Goal: Entertainment & Leisure: Consume media (video, audio)

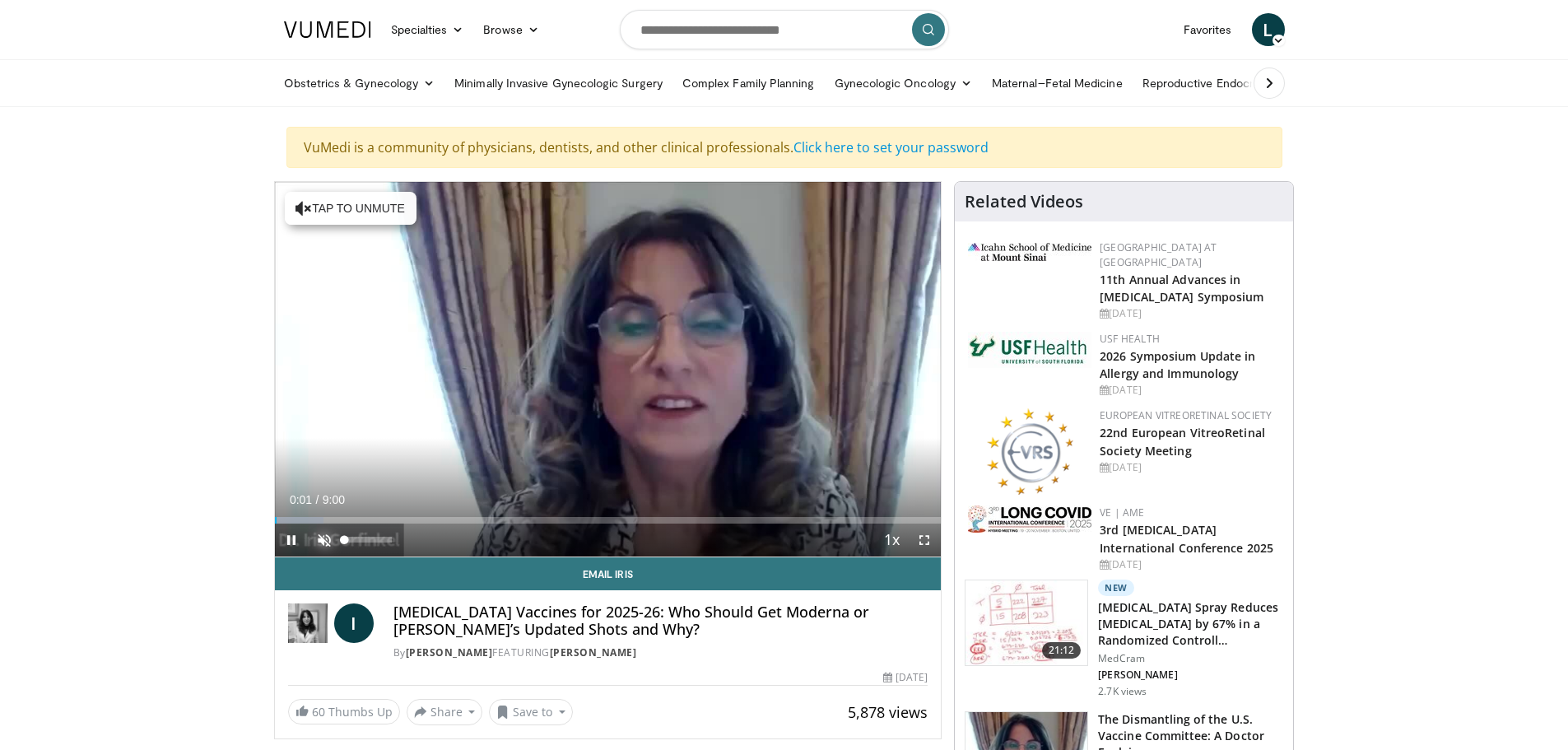
click at [324, 540] on span "Video Player" at bounding box center [324, 540] width 32 height 32
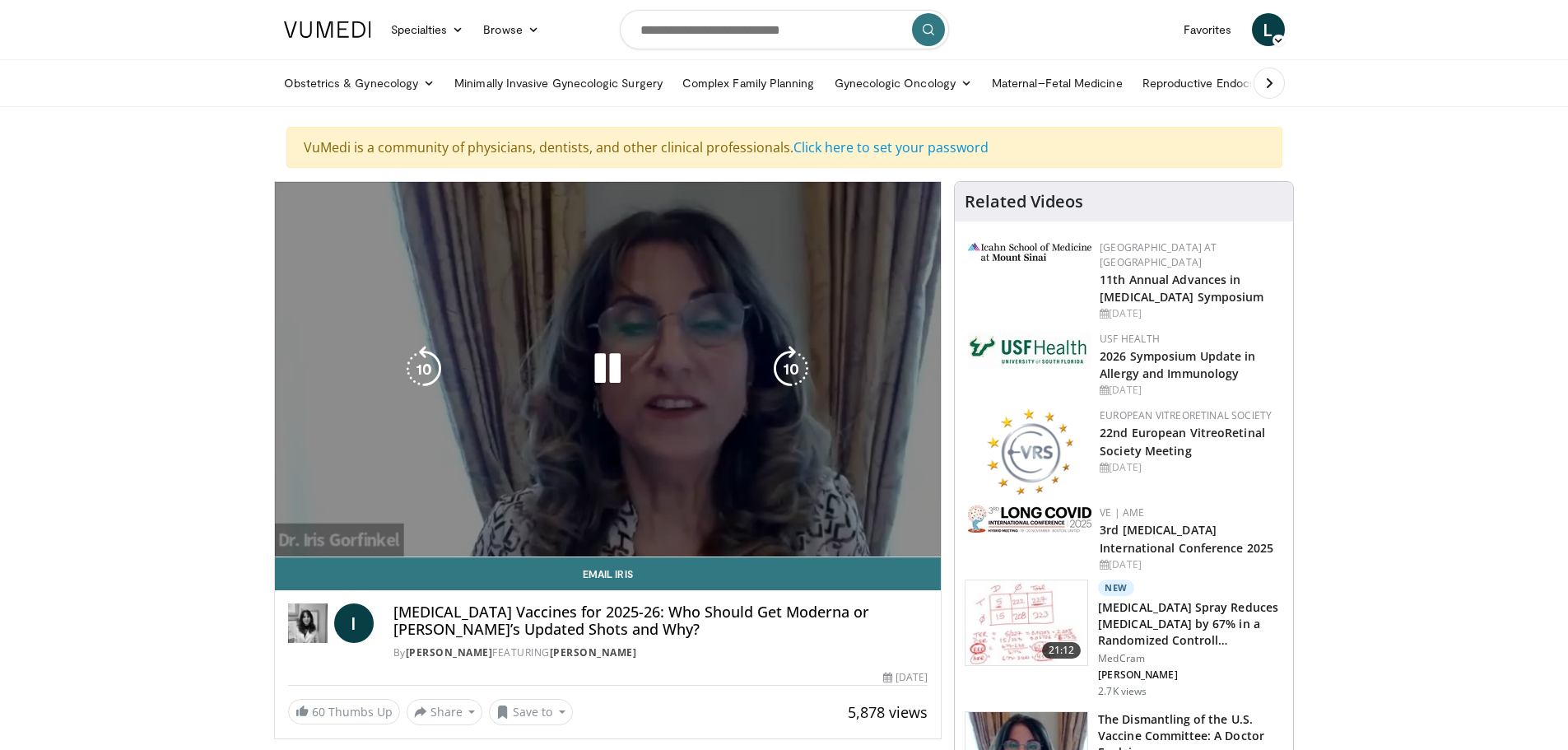
click at [391, 521] on div "10 seconds Tap to unmute" at bounding box center [609, 369] width 667 height 375
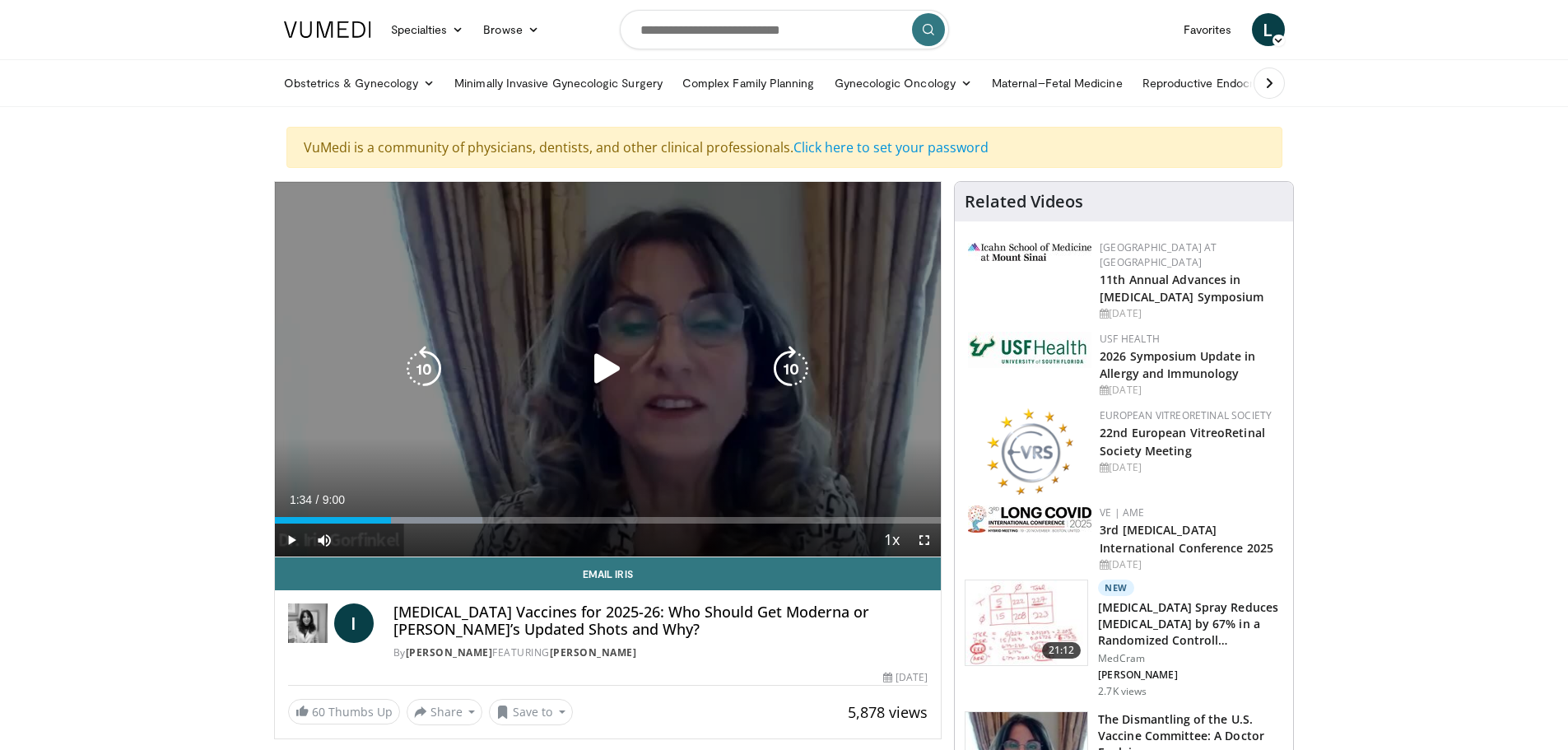
click at [391, 521] on div "1:42" at bounding box center [333, 520] width 117 height 7
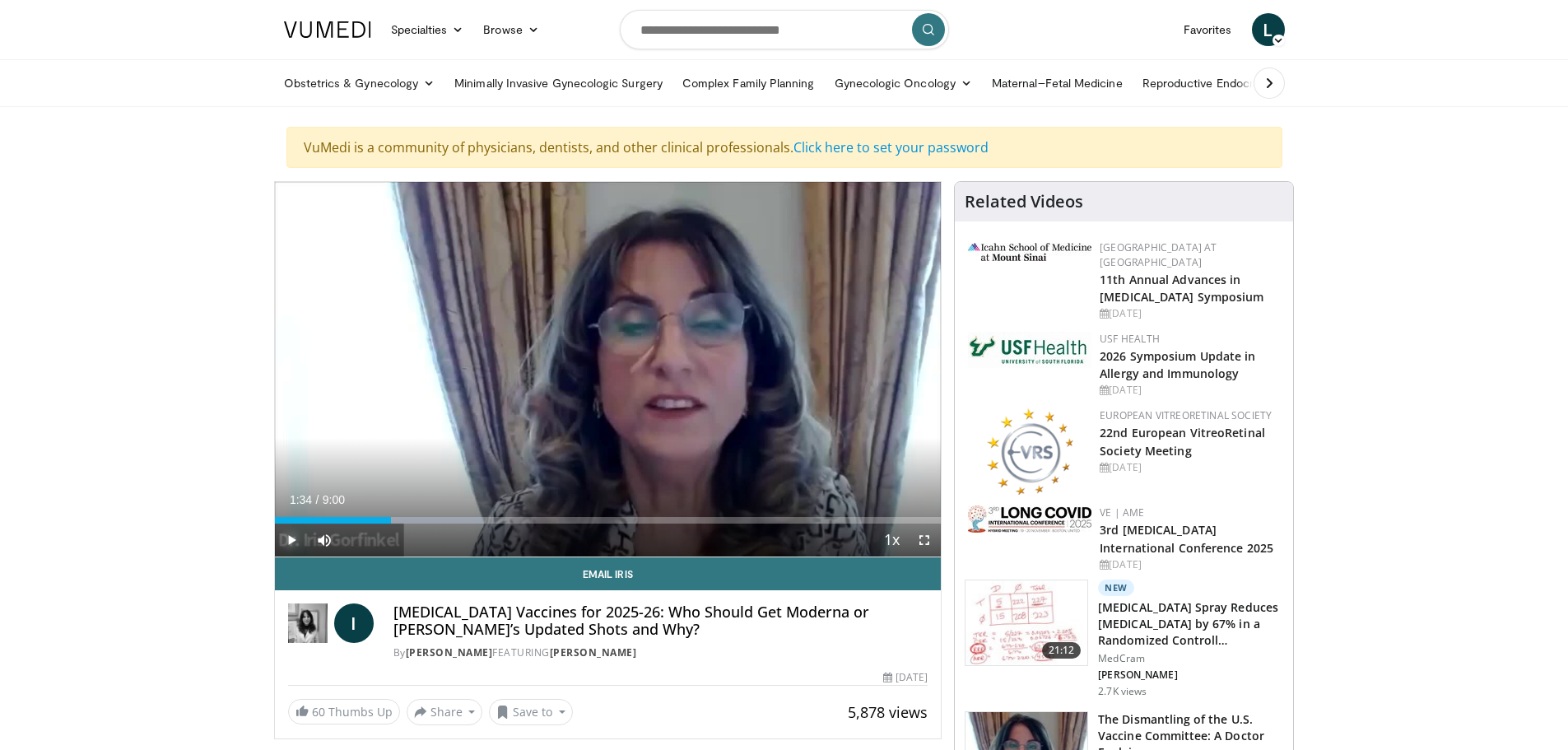
click at [290, 538] on span "Video Player" at bounding box center [291, 540] width 32 height 32
drag, startPoint x: 396, startPoint y: 519, endPoint x: 385, endPoint y: 520, distance: 11.0
click at [385, 520] on div "1:30" at bounding box center [331, 520] width 111 height 7
click at [746, 522] on div "Loaded : 45.85% 3:06 6:23" at bounding box center [609, 520] width 667 height 7
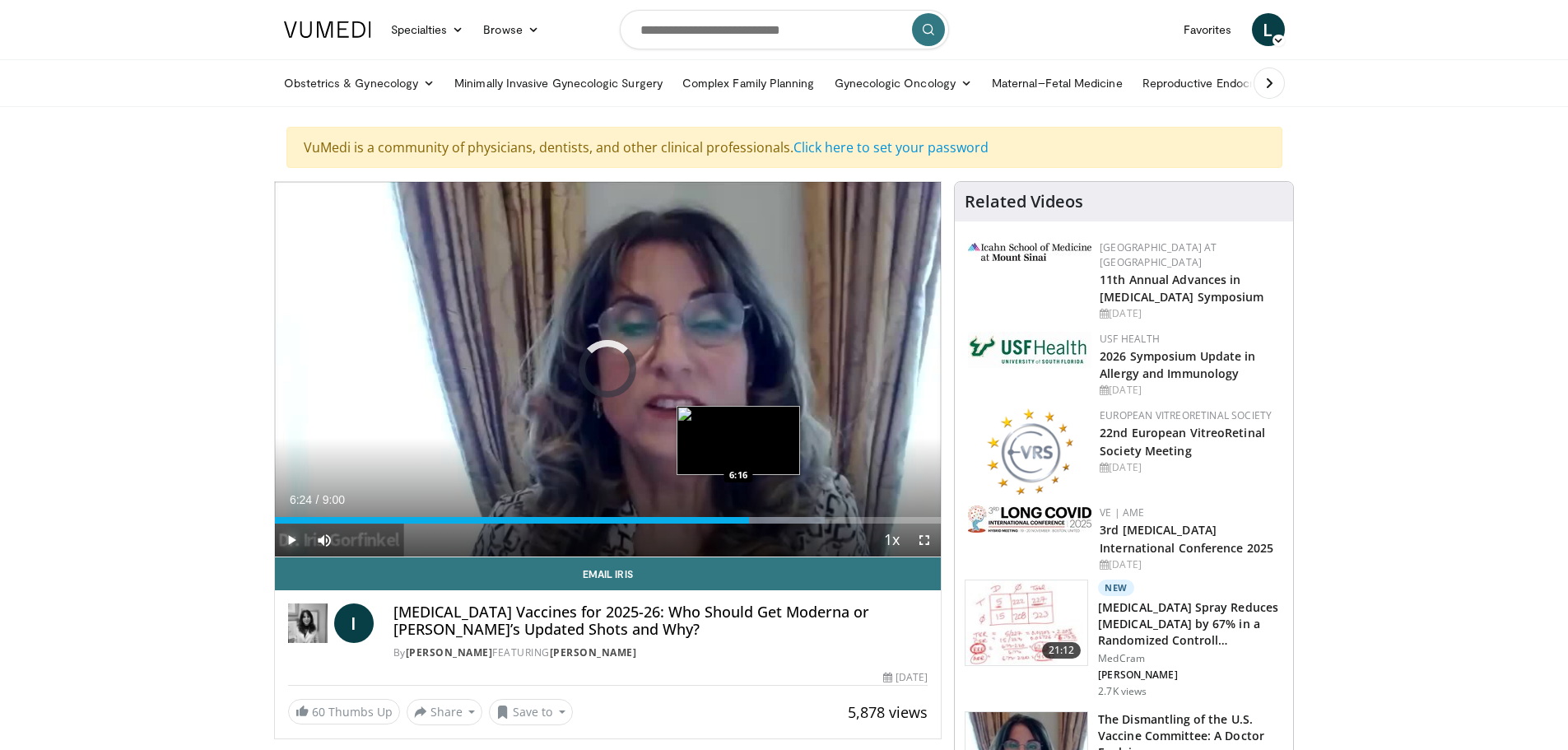
click at [739, 521] on div "6:24" at bounding box center [512, 520] width 474 height 7
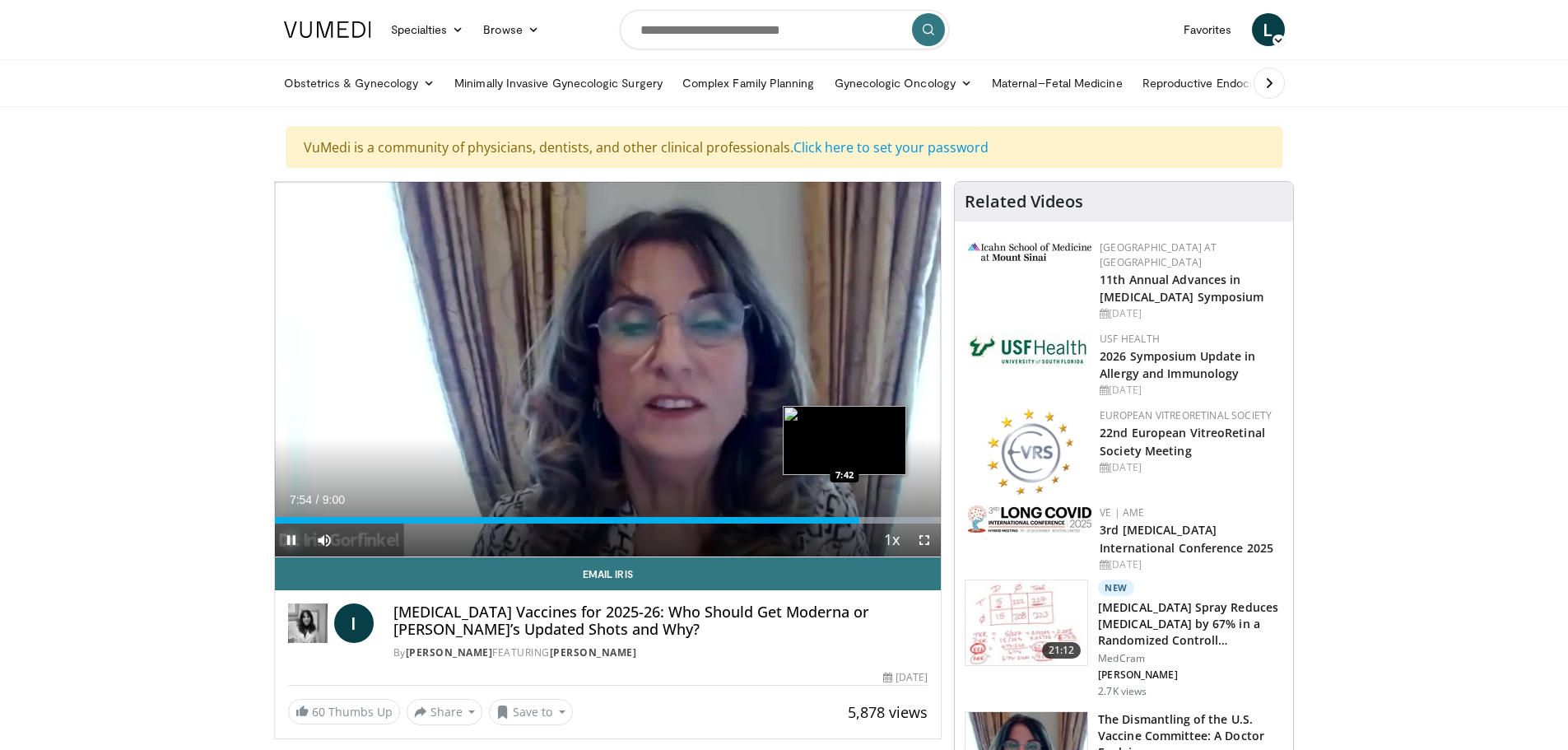
click at [845, 520] on div "Loaded : 99.05% 7:54 7:42" at bounding box center [609, 520] width 667 height 7
